Goal: Task Accomplishment & Management: Use online tool/utility

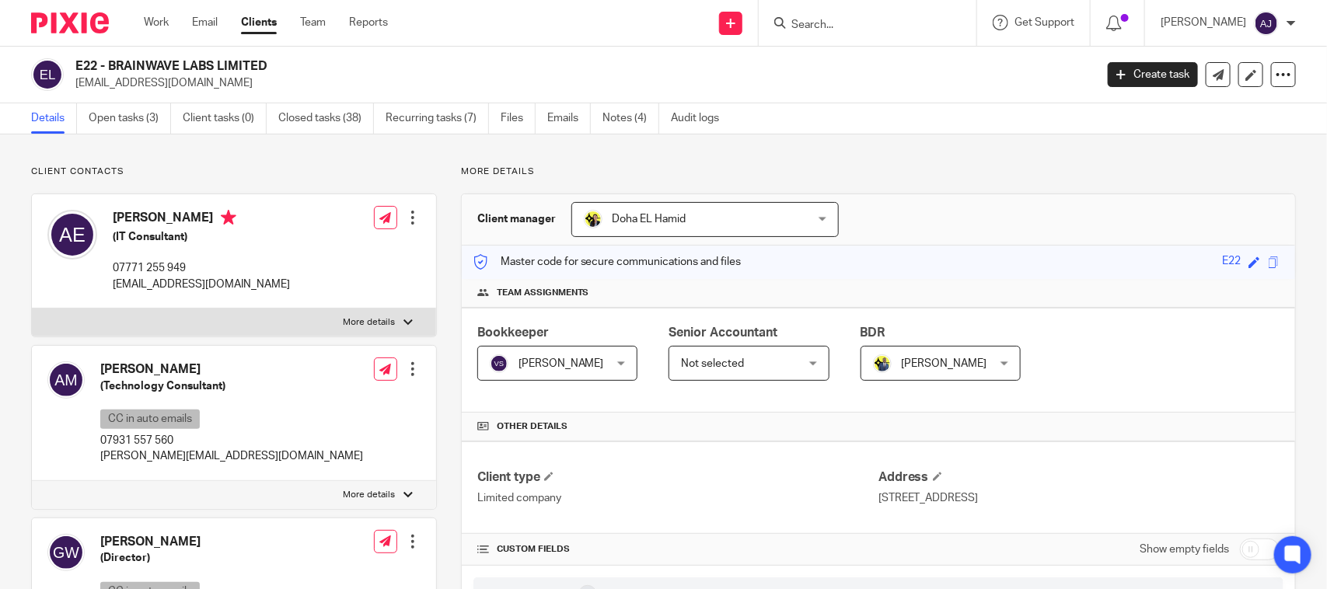
scroll to position [1495, 0]
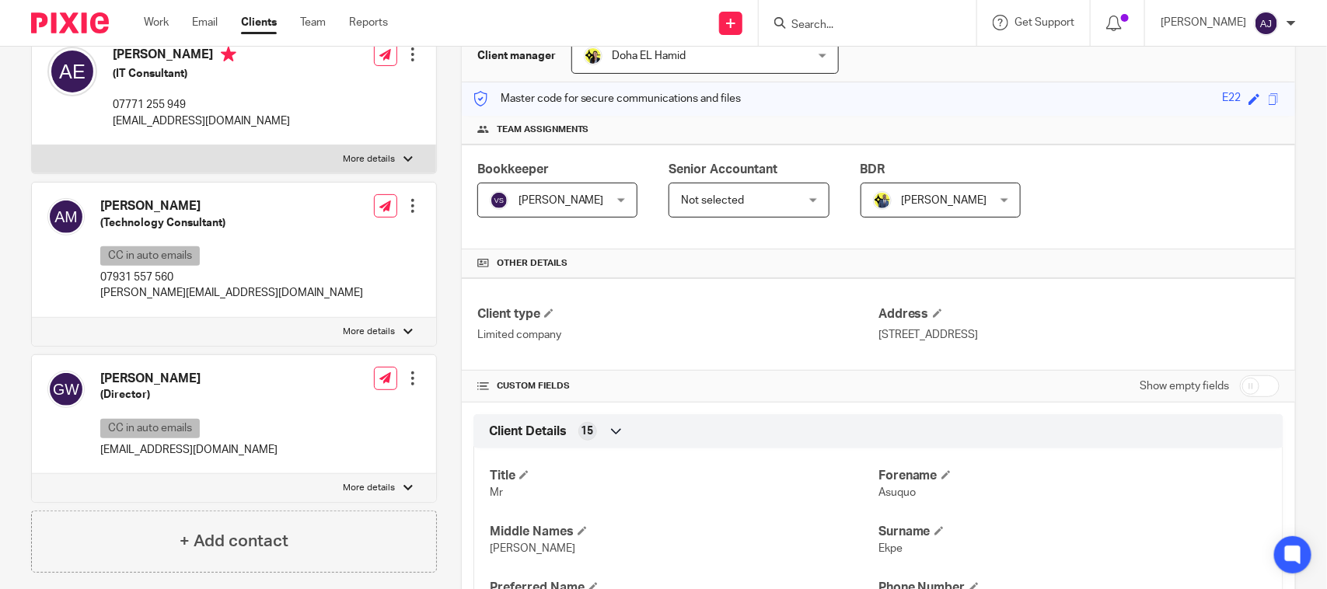
scroll to position [0, 0]
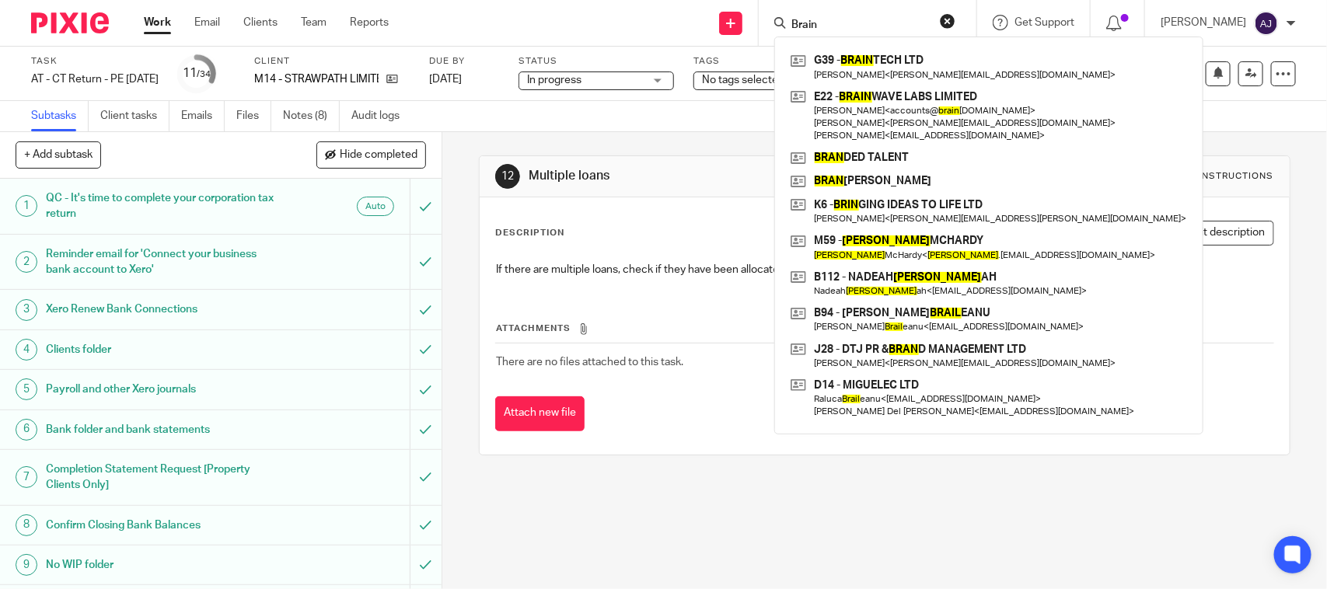
click at [514, 122] on div "Subtasks Client tasks Emails Files Notes (8) Audit logs" at bounding box center [663, 116] width 1327 height 31
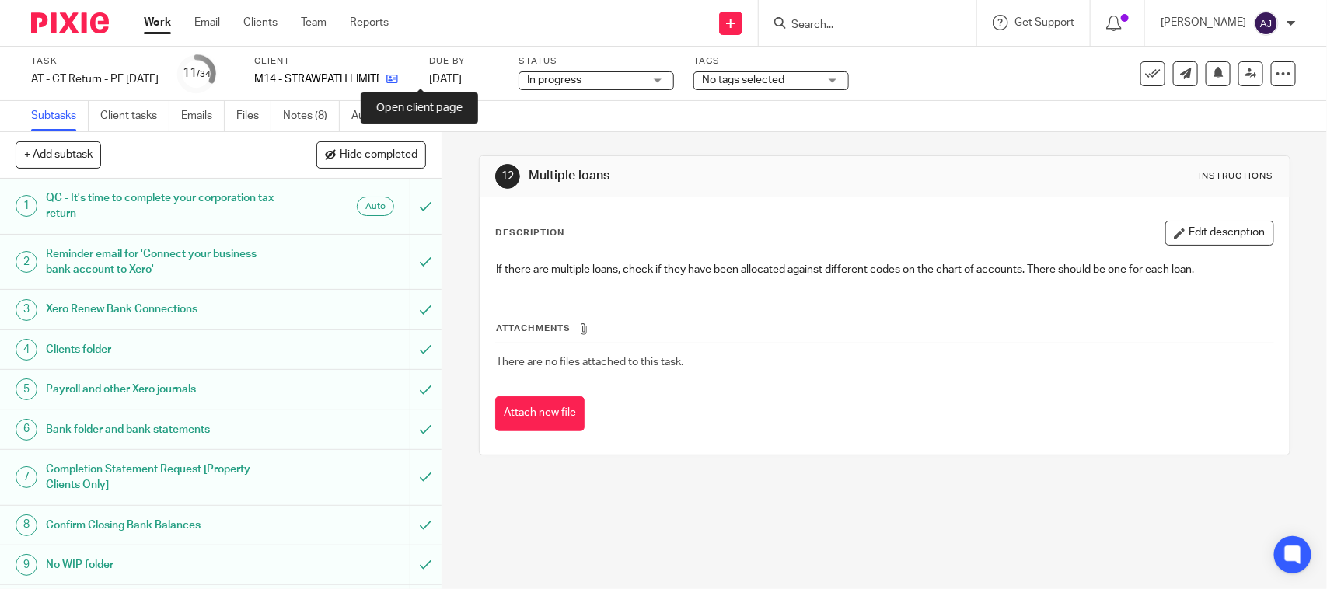
click at [398, 82] on icon at bounding box center [392, 79] width 12 height 12
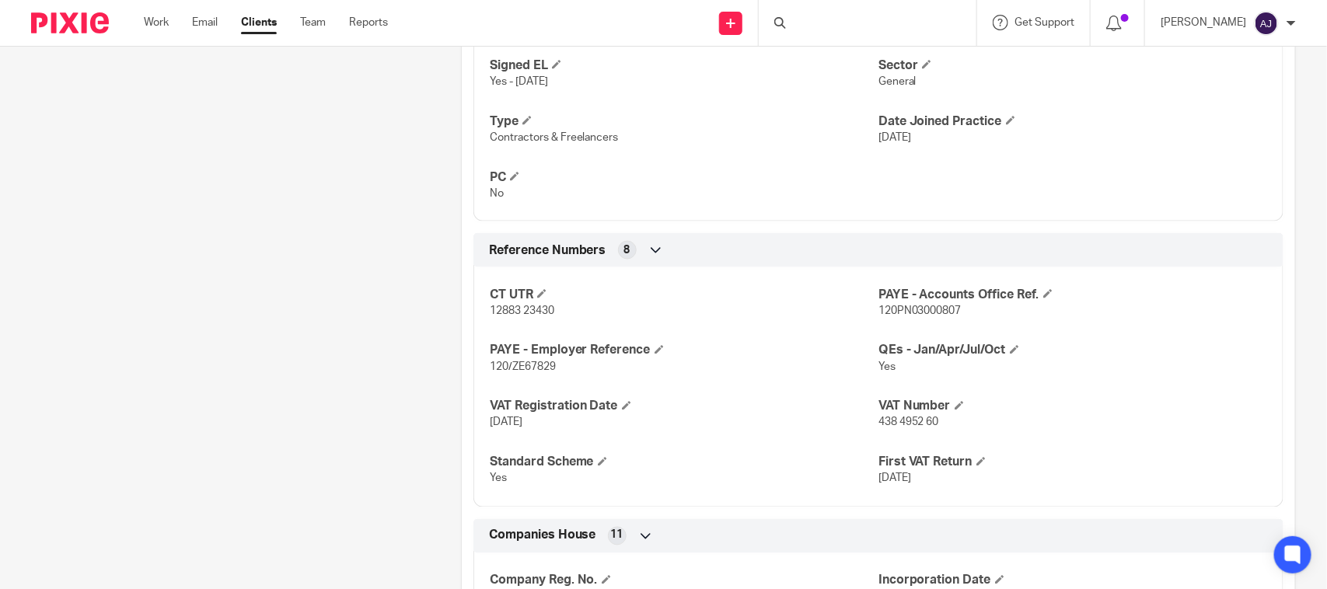
scroll to position [1061, 0]
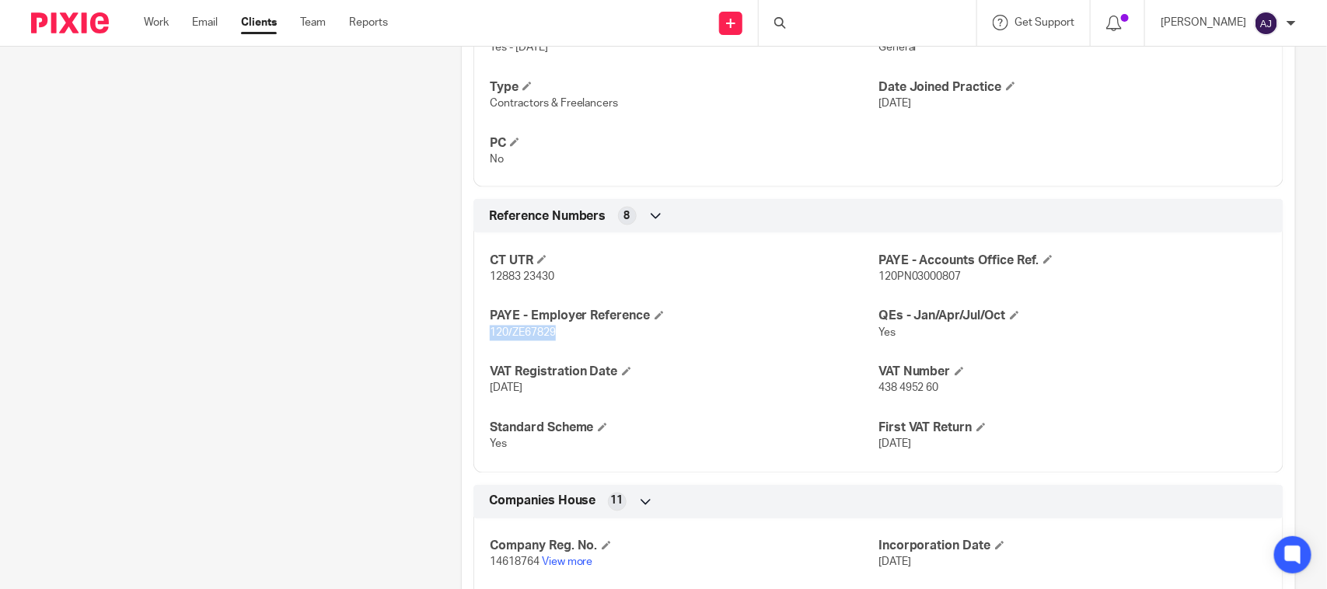
drag, startPoint x: 487, startPoint y: 332, endPoint x: 561, endPoint y: 342, distance: 74.6
click at [561, 341] on p "120/ZE67829" at bounding box center [684, 334] width 389 height 16
click at [510, 335] on span "120/ZE67829" at bounding box center [523, 333] width 66 height 11
drag, startPoint x: 530, startPoint y: 333, endPoint x: 575, endPoint y: 334, distance: 45.1
click at [575, 334] on p "120/ZE67829" at bounding box center [684, 334] width 389 height 16
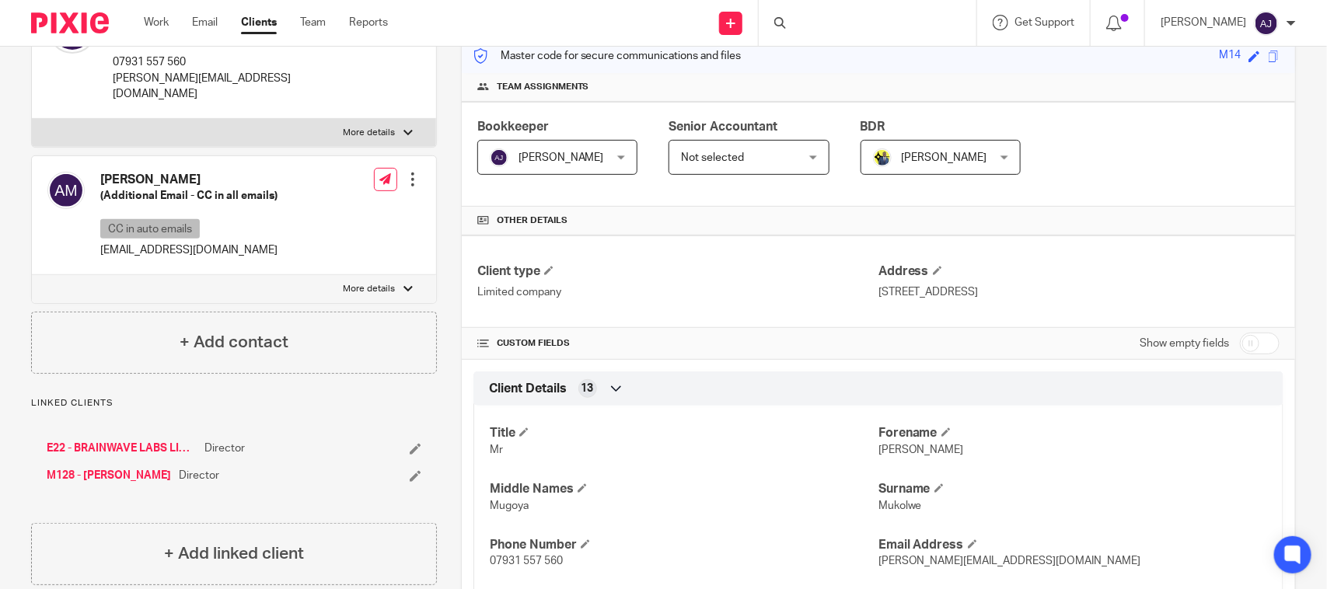
scroll to position [0, 0]
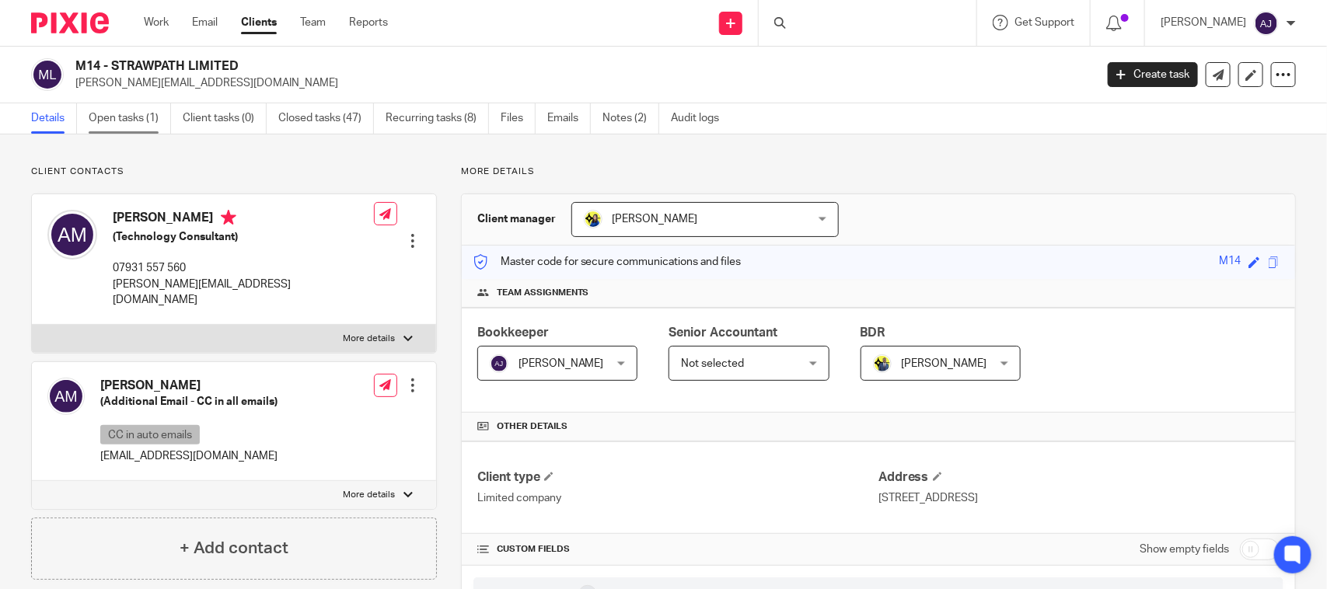
click at [125, 125] on link "Open tasks (1)" at bounding box center [130, 118] width 82 height 30
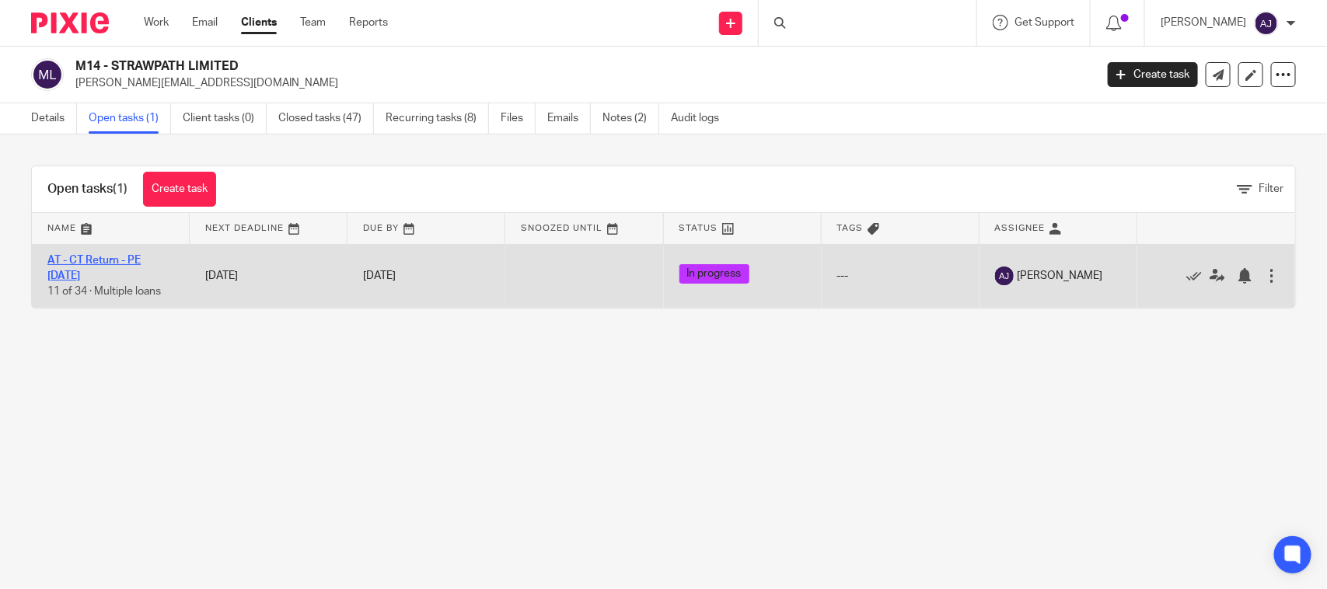
click at [140, 255] on link "AT - CT Return - PE [DATE]" at bounding box center [93, 268] width 93 height 26
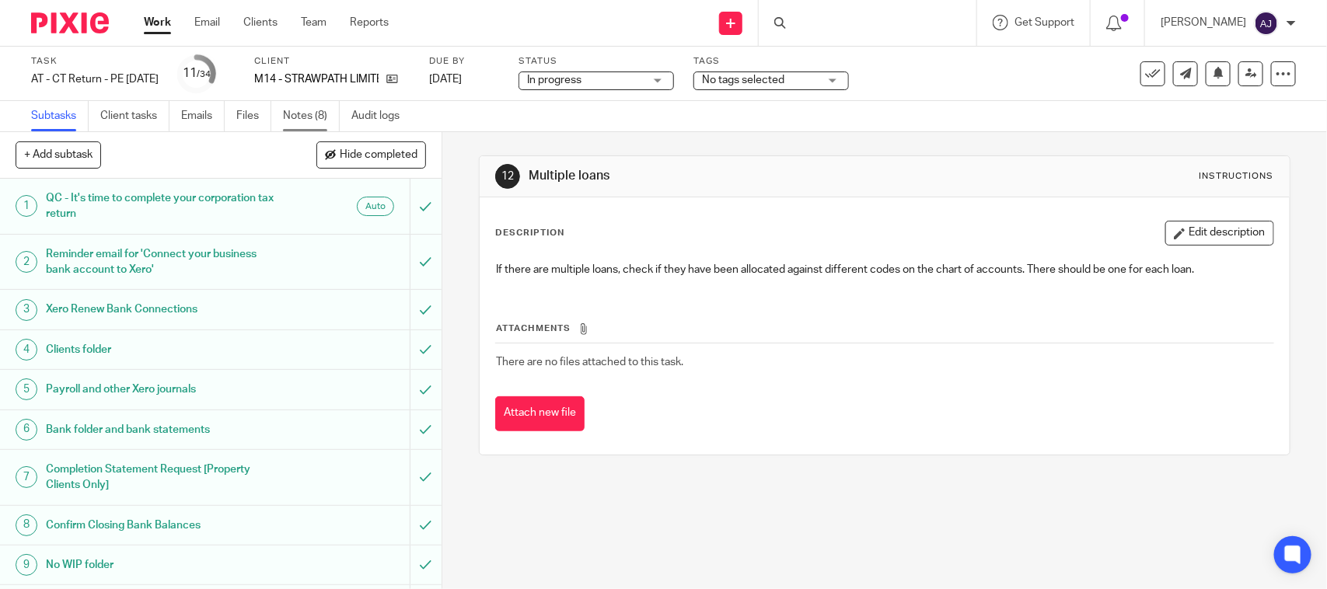
click at [323, 117] on link "Notes (8)" at bounding box center [311, 116] width 57 height 30
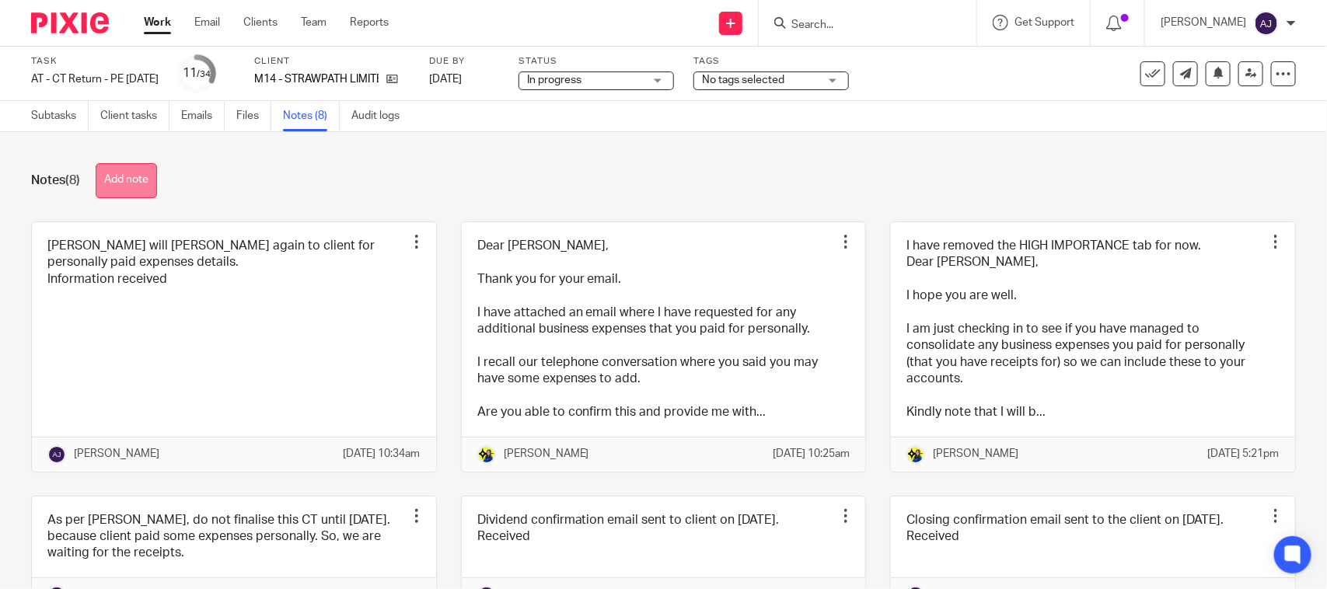
click at [142, 184] on button "Add note" at bounding box center [126, 180] width 61 height 35
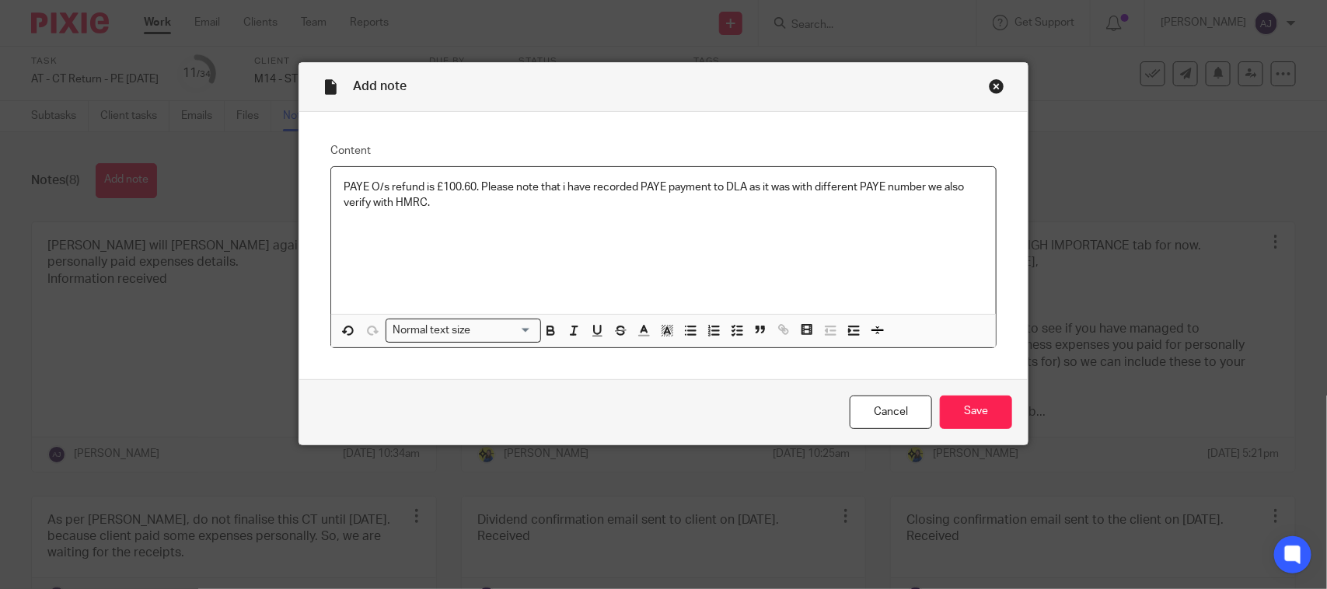
drag, startPoint x: 557, startPoint y: 183, endPoint x: 580, endPoint y: 211, distance: 36.6
click at [560, 183] on p "PAYE O/s refund is £100.60. Please note that i have recorded PAYE payment to DL…" at bounding box center [664, 196] width 640 height 32
click at [977, 411] on input "Save" at bounding box center [976, 412] width 72 height 33
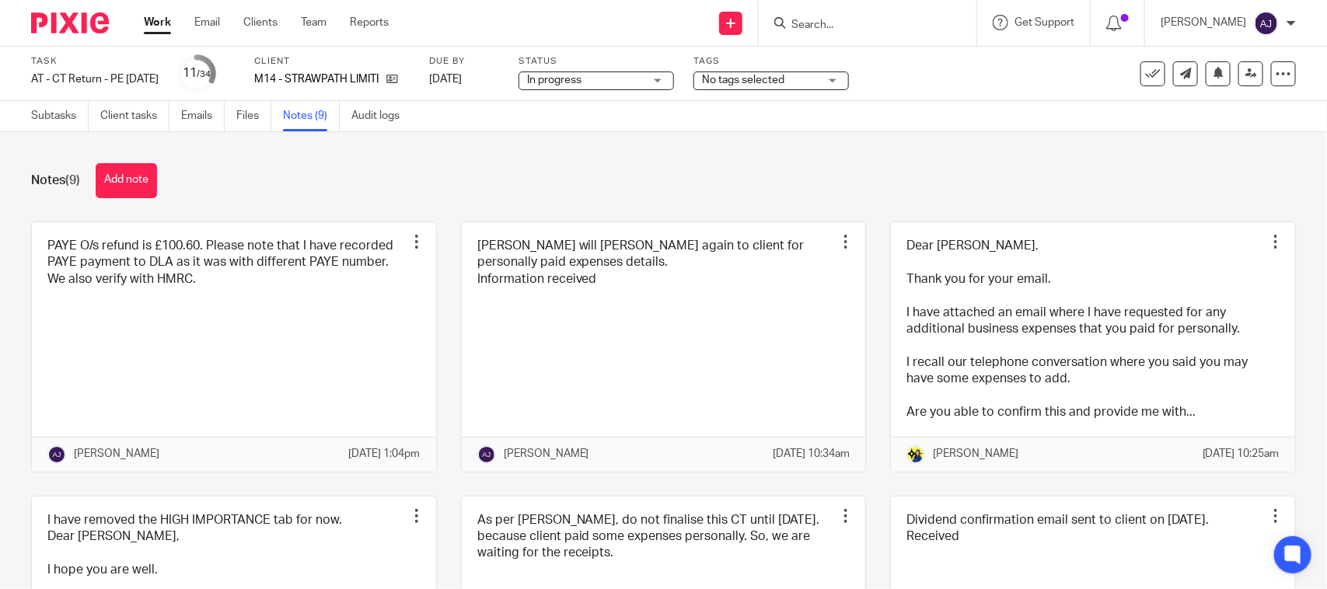
click at [554, 180] on div "Notes (9) Add note" at bounding box center [663, 180] width 1265 height 35
